Goal: Task Accomplishment & Management: Manage account settings

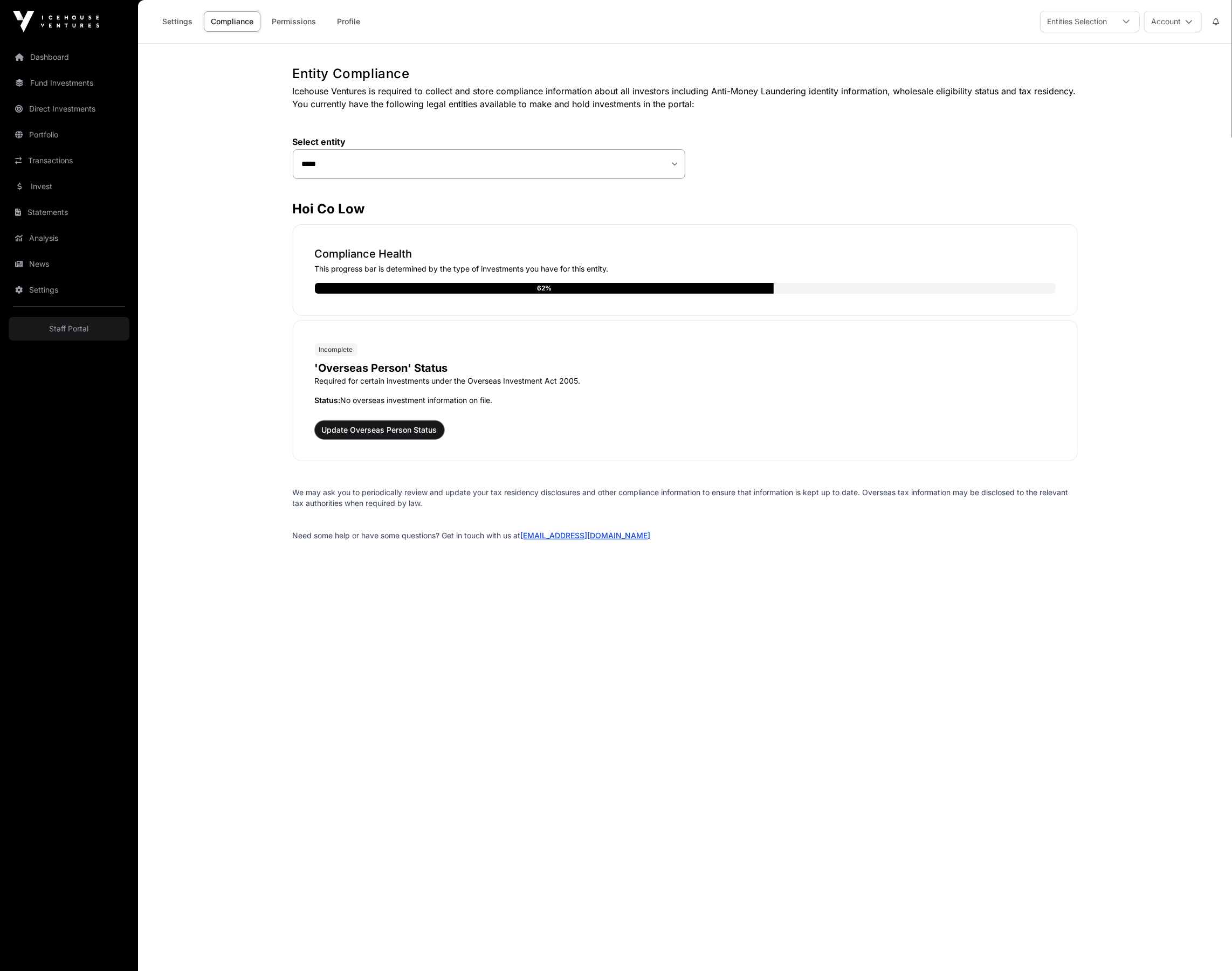
click at [412, 421] on button "Update Overseas Person Status" at bounding box center [380, 430] width 130 height 18
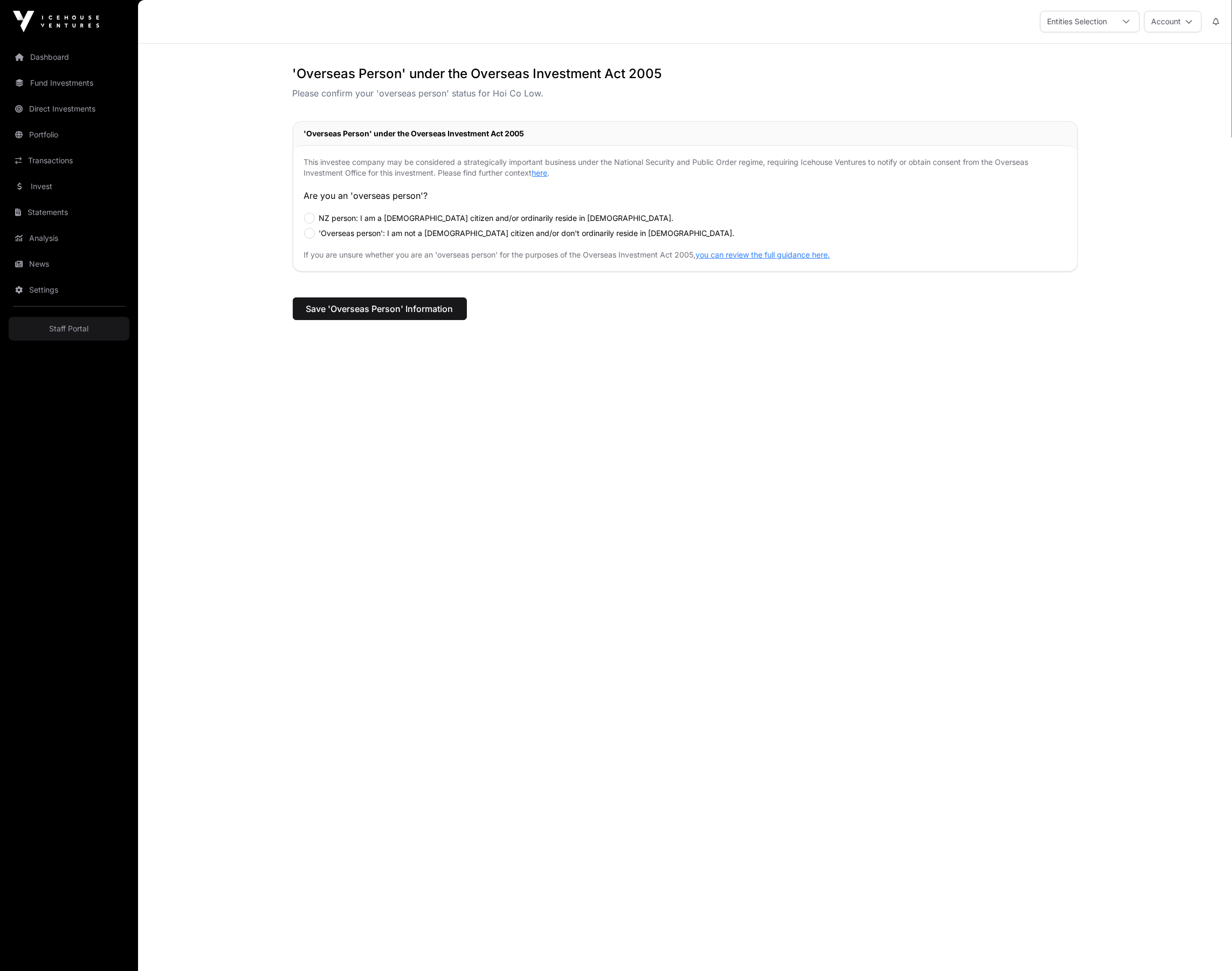
click at [367, 223] on label "NZ person: I am a New Zealand citizen and/or ordinarily reside in New Zealand." at bounding box center [496, 218] width 355 height 11
drag, startPoint x: 652, startPoint y: 367, endPoint x: 536, endPoint y: 352, distance: 117.0
click at [653, 366] on div "'Overseas Person' under the Overseas Investment Act 2005 Please confirm your 'o…" at bounding box center [685, 221] width 828 height 311
click at [341, 313] on span "Save 'Overseas Person' Information" at bounding box center [380, 309] width 147 height 13
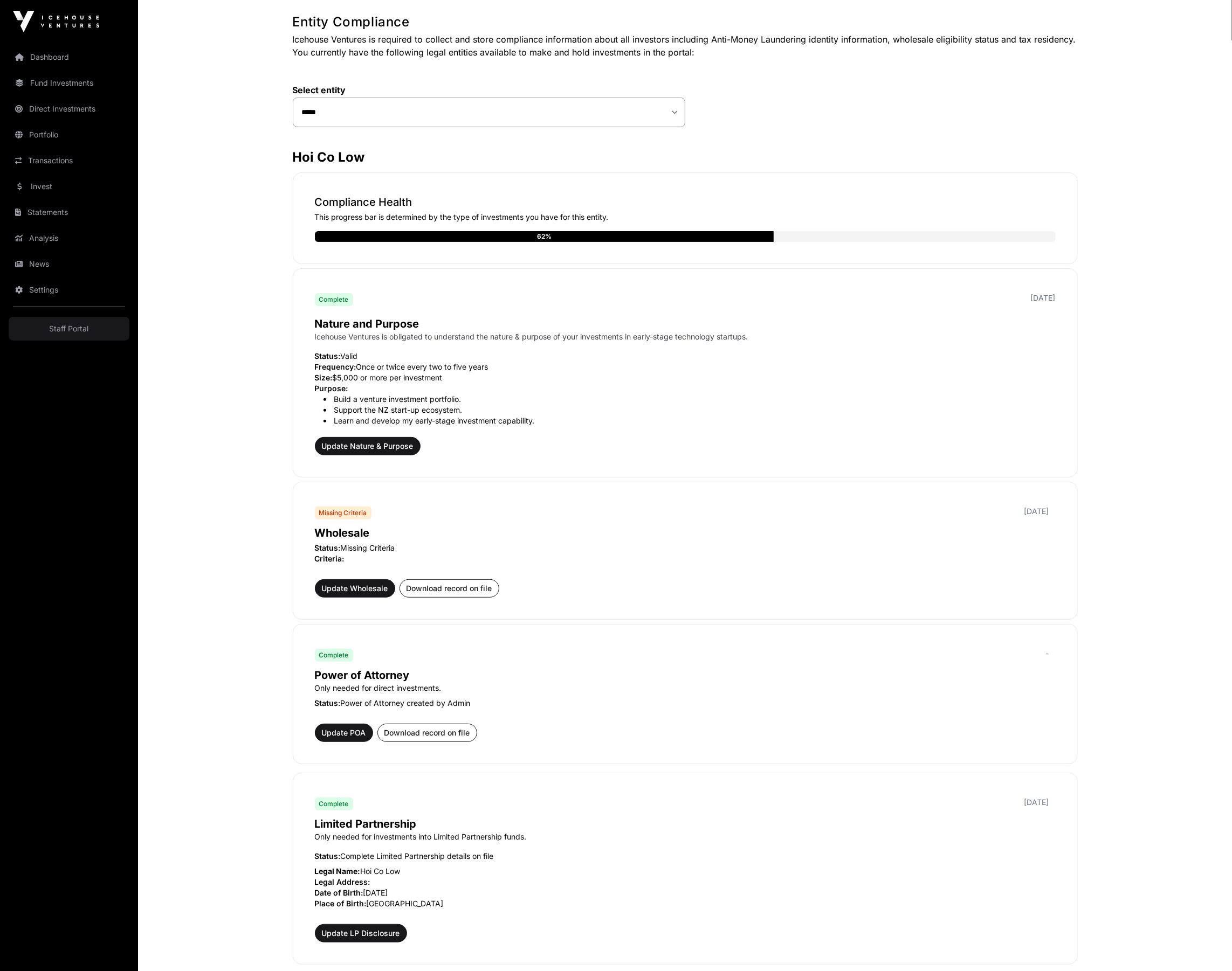
scroll to position [988, 0]
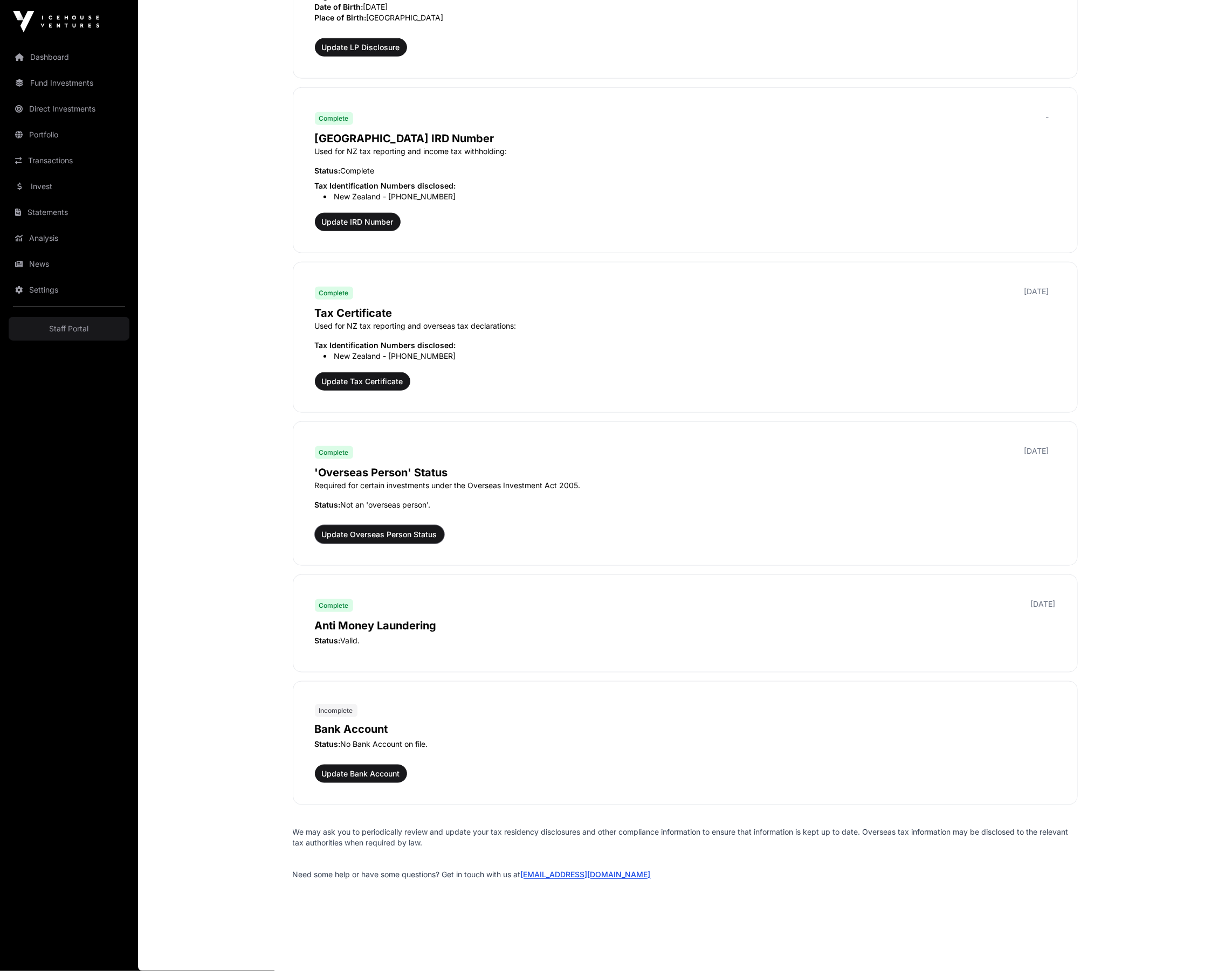
click at [356, 537] on span "Update Overseas Person Status" at bounding box center [379, 534] width 116 height 11
